Goal: Information Seeking & Learning: Learn about a topic

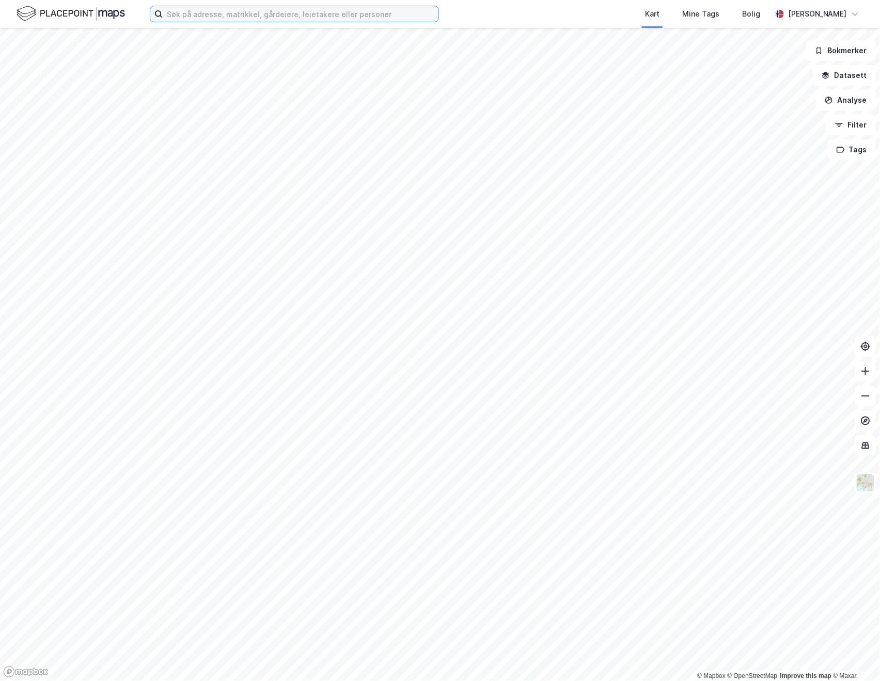
click at [171, 21] on label at bounding box center [294, 14] width 289 height 17
click at [171, 21] on input at bounding box center [301, 13] width 276 height 15
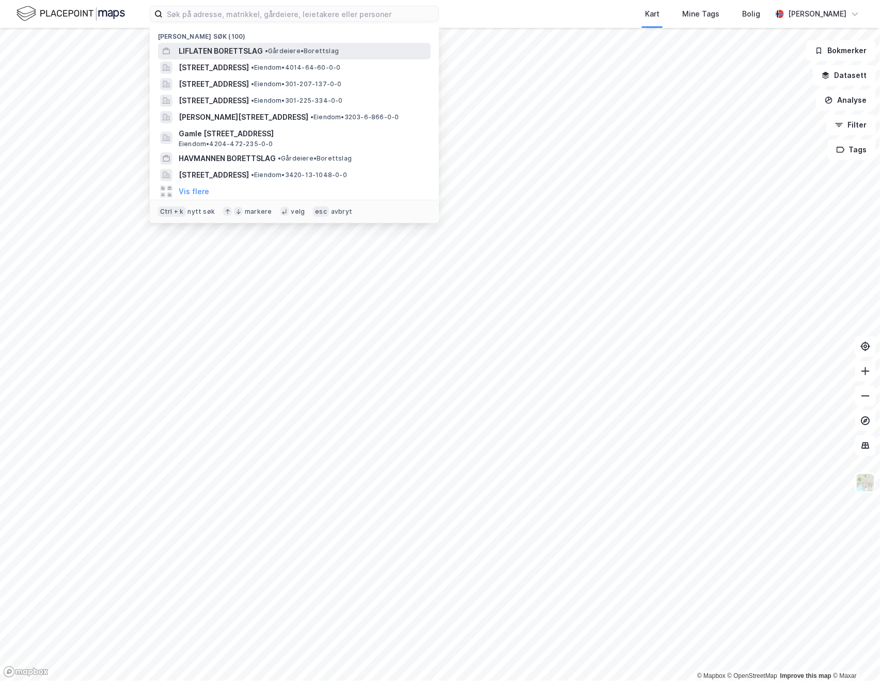
click at [232, 50] on span "LIFLATEN BORETTSLAG" at bounding box center [221, 51] width 84 height 12
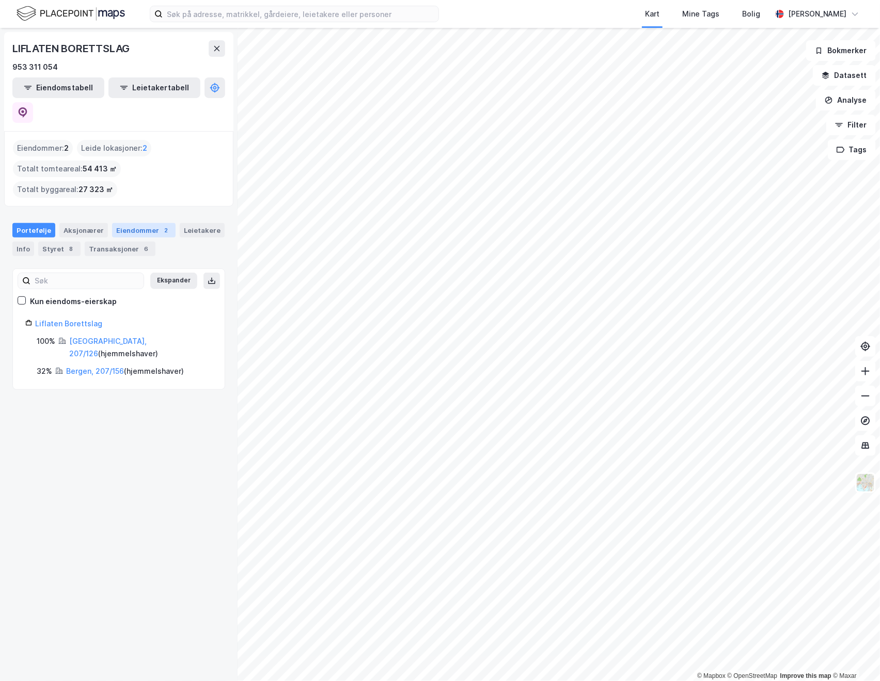
click at [142, 223] on div "Eiendommer 2" at bounding box center [144, 230] width 64 height 14
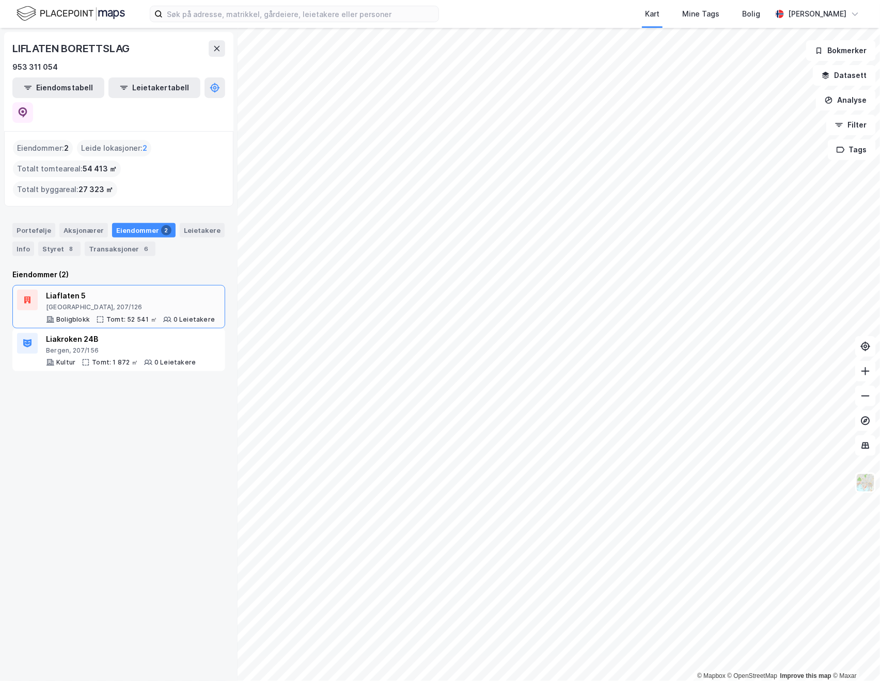
click at [97, 303] on div "[GEOGRAPHIC_DATA], 207/126" at bounding box center [130, 307] width 169 height 8
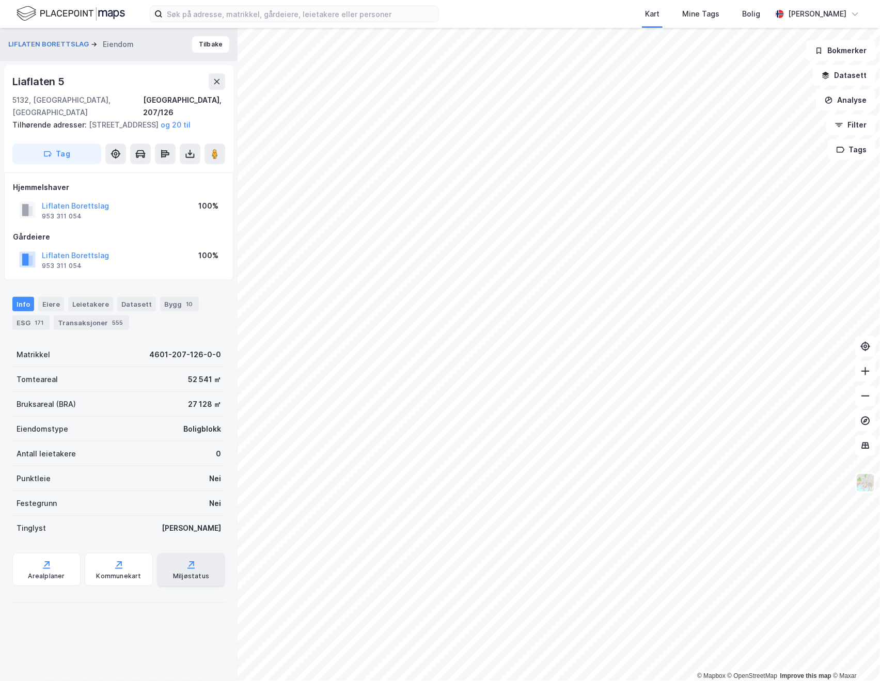
click at [186, 567] on icon at bounding box center [191, 565] width 10 height 10
click at [870, 75] on button "Datasett" at bounding box center [844, 75] width 63 height 21
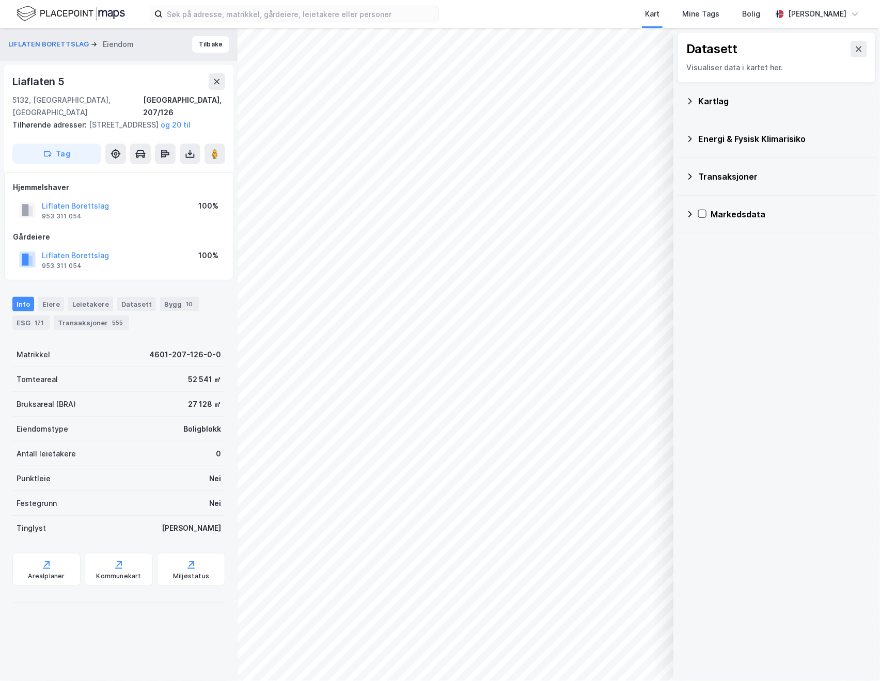
click at [722, 131] on div "Energi & Fysisk Klimarisiko" at bounding box center [777, 139] width 182 height 25
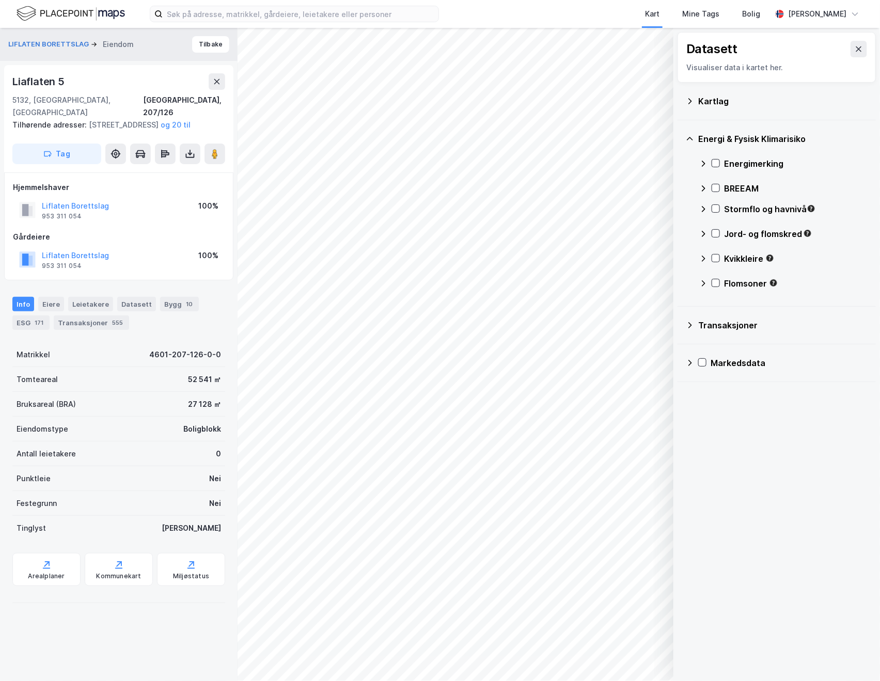
click at [703, 167] on icon at bounding box center [703, 164] width 8 height 8
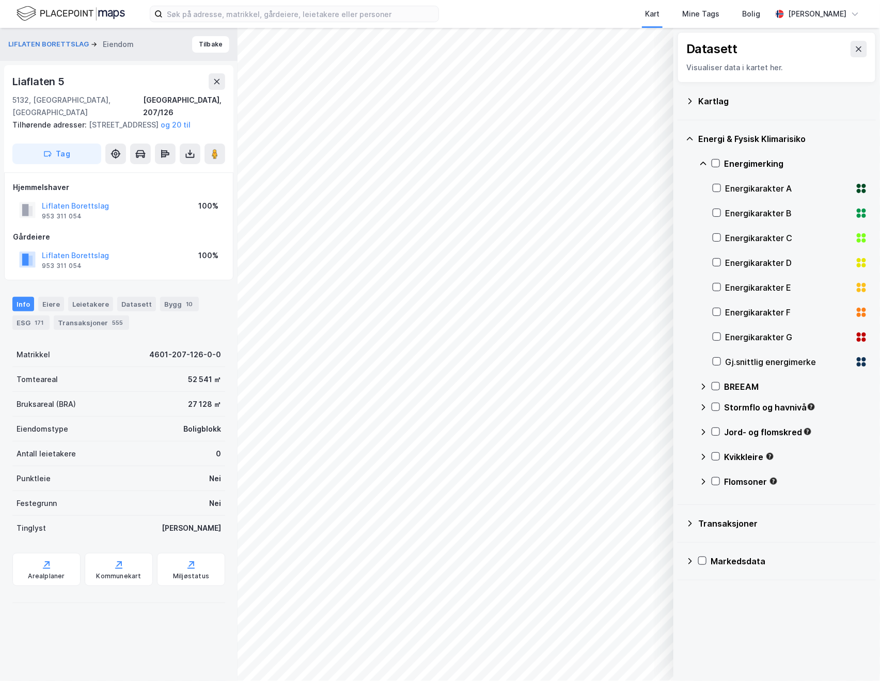
click at [724, 358] on div "Gj.snittlig energimerke" at bounding box center [790, 362] width 155 height 25
